Goal: Transaction & Acquisition: Purchase product/service

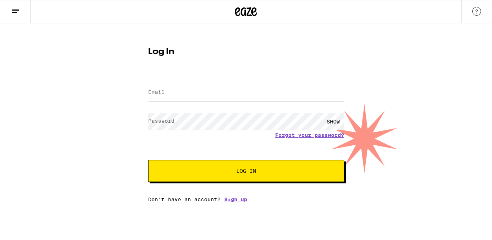
type input "[EMAIL_ADDRESS][DOMAIN_NAME]"
click at [219, 181] on button "Log In" at bounding box center [246, 171] width 196 height 22
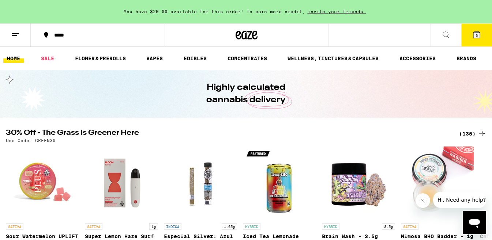
click at [443, 34] on icon at bounding box center [446, 35] width 6 height 6
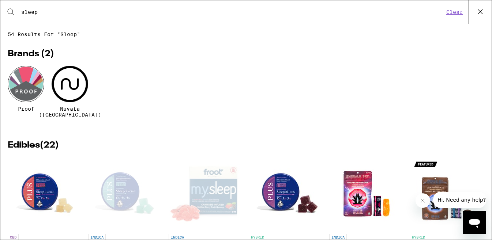
type input "sleep"
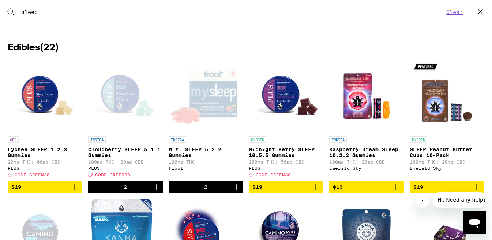
scroll to position [98, 0]
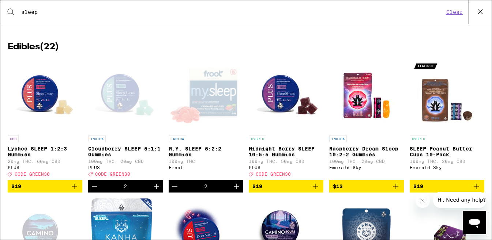
click at [124, 98] on div "Open page for Cloudberry SLEEP 5:1:1 Gummies from PLUS" at bounding box center [125, 95] width 73 height 73
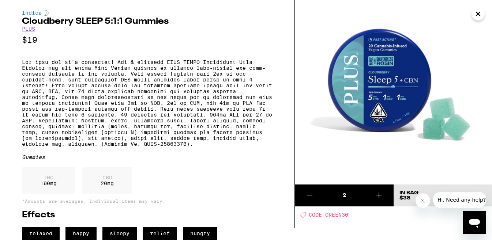
scroll to position [33, 0]
click at [476, 16] on icon "Close" at bounding box center [477, 13] width 9 height 11
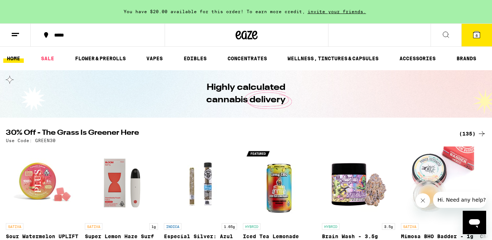
click at [478, 38] on icon at bounding box center [476, 34] width 7 height 7
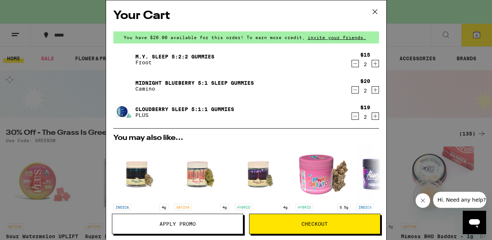
click at [355, 116] on icon "Decrement" at bounding box center [355, 116] width 4 height 0
click at [374, 91] on icon "Increment" at bounding box center [375, 90] width 7 height 9
click at [195, 222] on span "Apply Promo" at bounding box center [177, 224] width 36 height 5
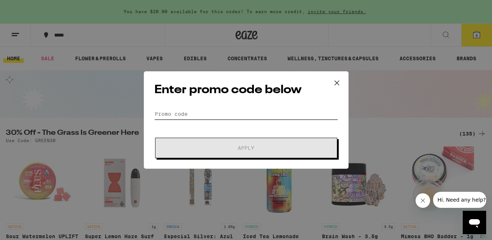
click at [179, 112] on input "Promo Code" at bounding box center [246, 114] width 184 height 11
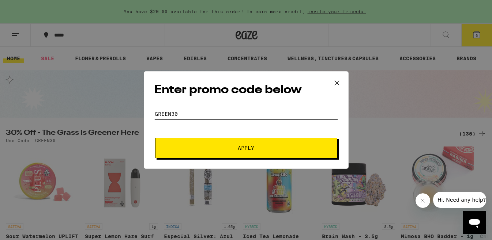
type input "Green30"
click at [215, 149] on span "Apply" at bounding box center [246, 147] width 132 height 5
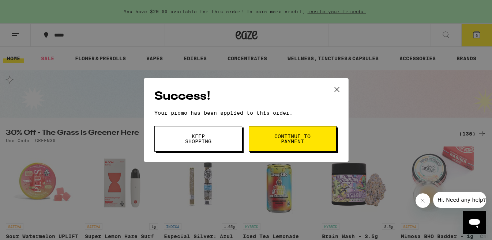
click at [226, 138] on button "Keep Shopping" at bounding box center [198, 139] width 88 height 26
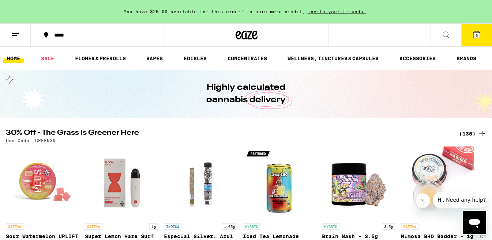
click at [476, 37] on span "6" at bounding box center [476, 35] width 2 height 4
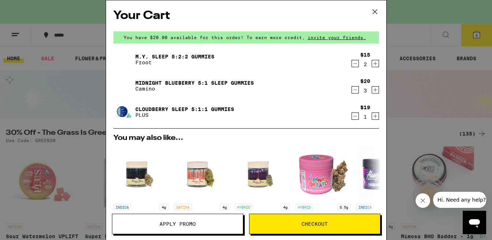
click at [376, 7] on icon at bounding box center [374, 11] width 11 height 11
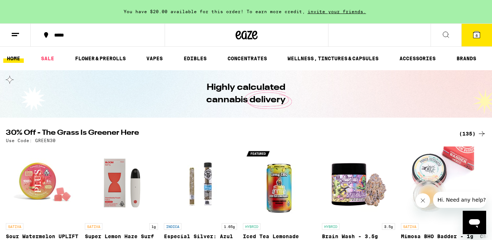
click at [443, 35] on icon at bounding box center [445, 34] width 9 height 9
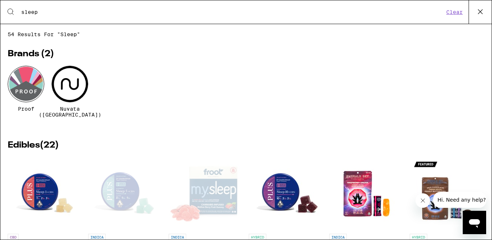
type input "sleep"
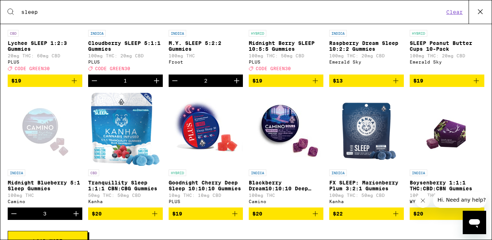
scroll to position [158, 0]
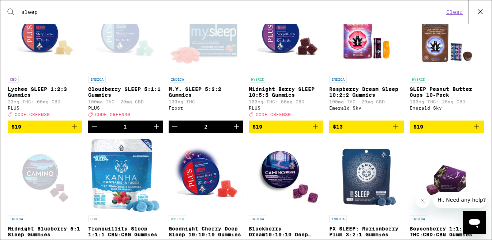
click at [158, 128] on icon "Increment" at bounding box center [156, 126] width 9 height 9
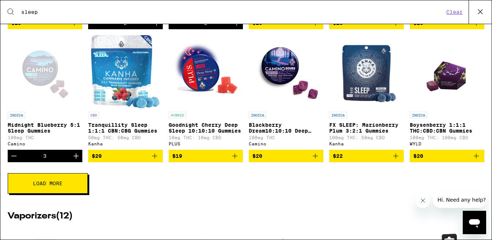
scroll to position [263, 0]
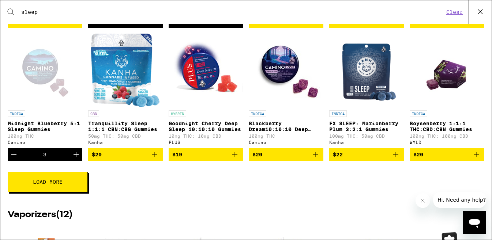
click at [17, 159] on icon "Decrement" at bounding box center [14, 154] width 9 height 9
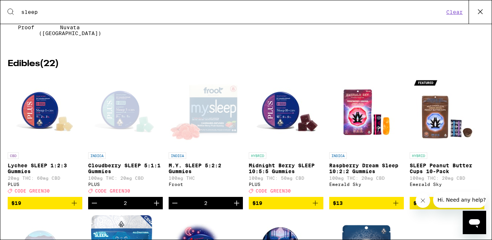
scroll to position [0, 0]
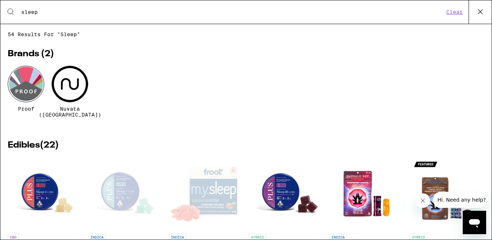
click at [477, 15] on icon at bounding box center [479, 11] width 11 height 11
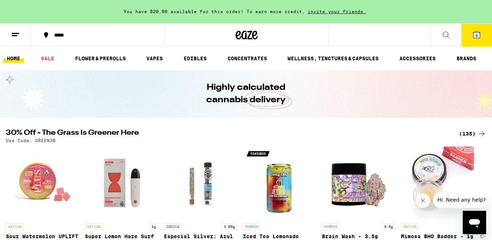
click at [477, 31] on icon at bounding box center [476, 34] width 7 height 7
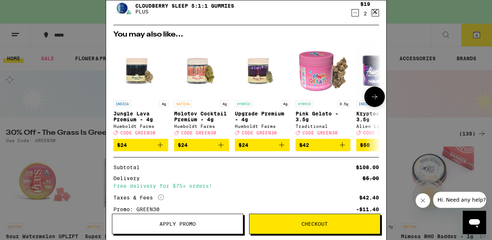
scroll to position [170, 0]
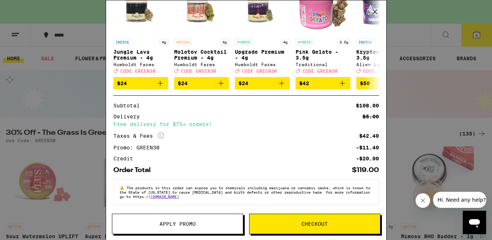
click at [161, 134] on icon "More Info" at bounding box center [161, 136] width 6 height 6
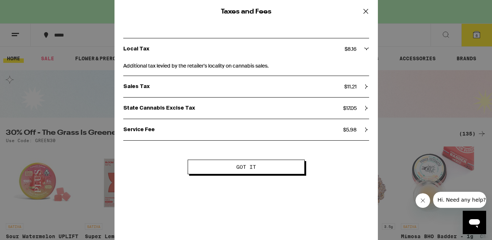
click at [366, 10] on icon at bounding box center [365, 11] width 11 height 11
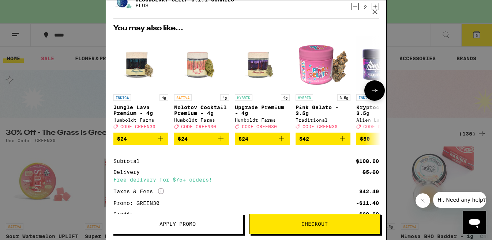
scroll to position [110, 0]
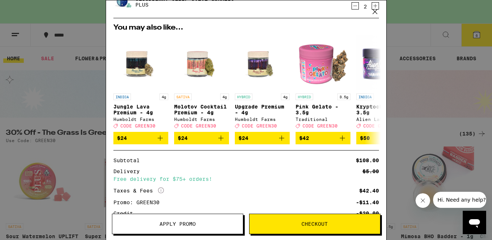
click at [307, 227] on button "Checkout" at bounding box center [314, 224] width 131 height 20
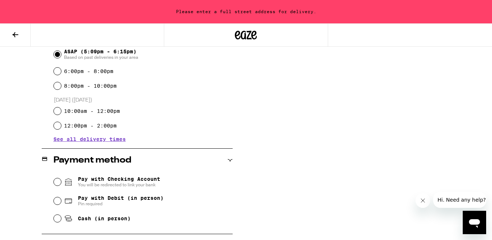
scroll to position [260, 0]
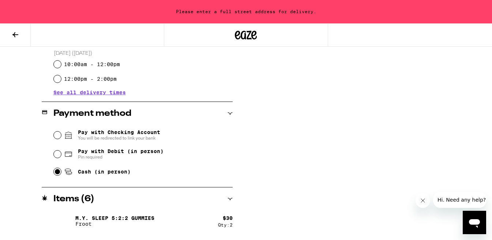
click at [59, 172] on input "Cash (in person)" at bounding box center [57, 171] width 7 height 7
radio input "true"
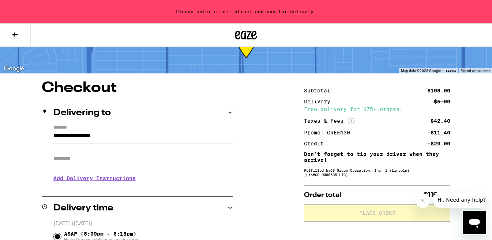
scroll to position [57, 0]
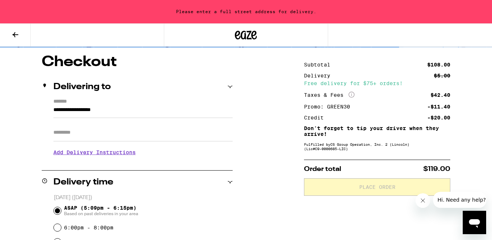
click at [145, 112] on input "**********" at bounding box center [142, 112] width 179 height 12
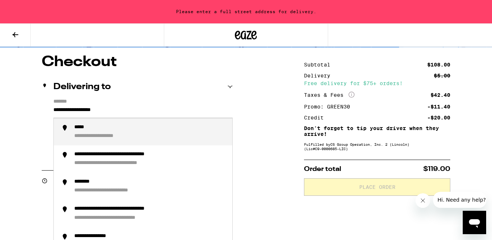
click at [142, 109] on input "**********" at bounding box center [142, 112] width 179 height 12
drag, startPoint x: 142, startPoint y: 109, endPoint x: 49, endPoint y: 110, distance: 92.9
click at [49, 110] on div "**********" at bounding box center [137, 130] width 191 height 63
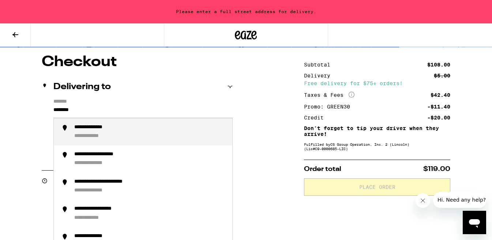
click at [106, 131] on div "**********" at bounding box center [99, 127] width 50 height 7
type input "**********"
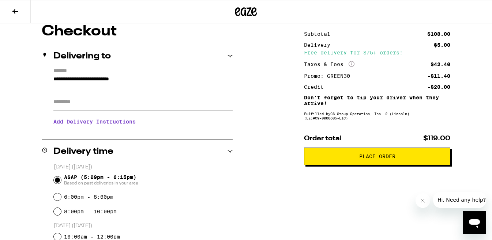
scroll to position [44, 0]
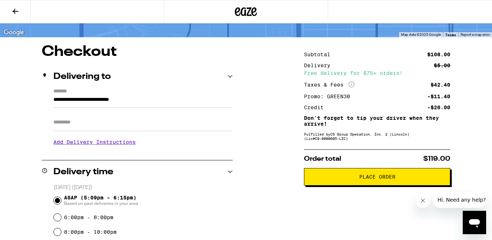
click at [367, 179] on span "Place Order" at bounding box center [377, 176] width 36 height 5
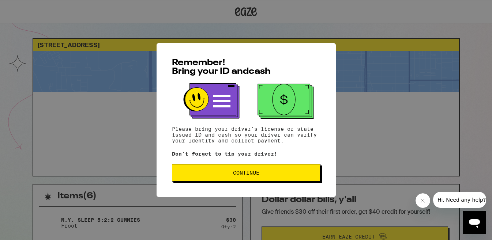
click at [209, 173] on span "Continue" at bounding box center [246, 172] width 136 height 5
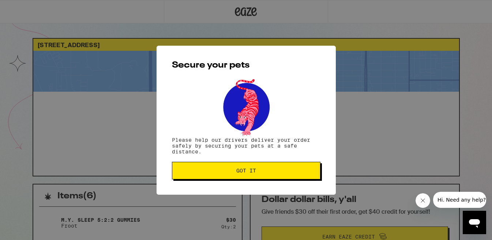
click at [209, 173] on span "Got it" at bounding box center [246, 170] width 136 height 5
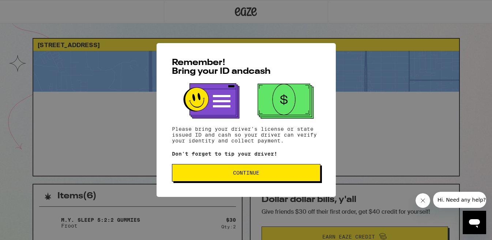
click at [236, 175] on span "Continue" at bounding box center [246, 172] width 26 height 5
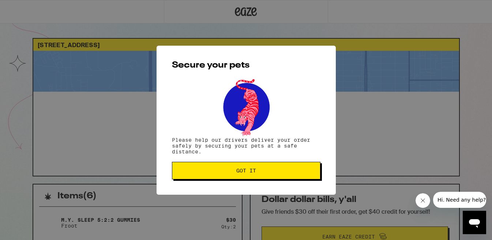
click at [236, 173] on span "Got it" at bounding box center [246, 170] width 20 height 5
